Goal: Find specific page/section: Find specific page/section

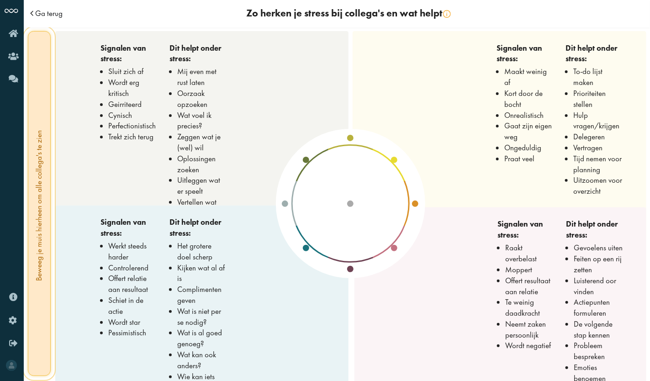
click at [54, 14] on span "Ga terug" at bounding box center [48, 14] width 27 height 8
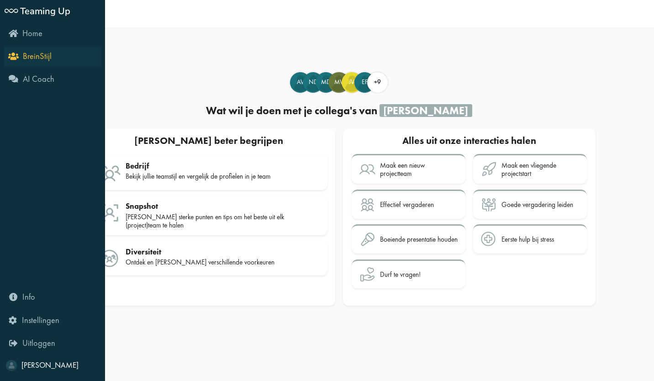
click at [39, 54] on span "BreinStijl" at bounding box center [37, 56] width 29 height 11
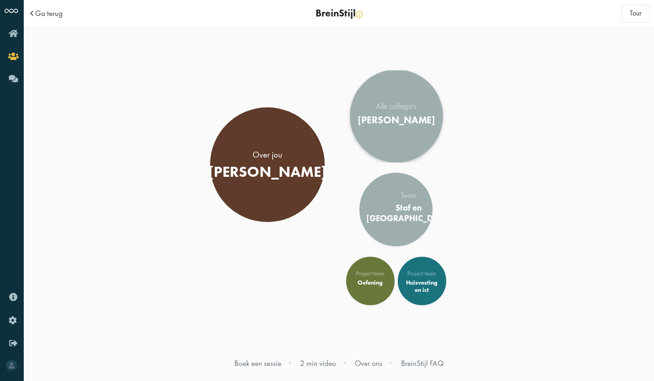
click at [384, 117] on div "[PERSON_NAME]" at bounding box center [396, 120] width 77 height 12
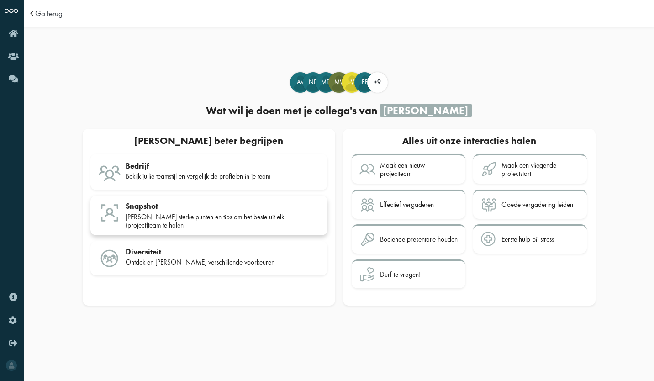
click at [147, 212] on div "Snapshot Jullie sterke punten en tips om het beste uit elk (project)team te hal…" at bounding box center [223, 216] width 194 height 28
